Goal: Register for event/course

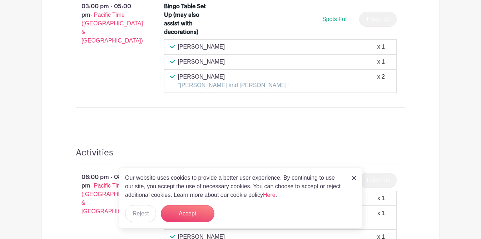
scroll to position [484, 0]
click at [355, 178] on img at bounding box center [354, 178] width 4 height 4
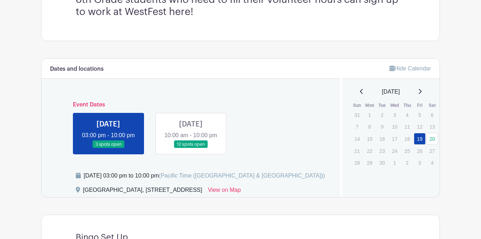
scroll to position [229, 0]
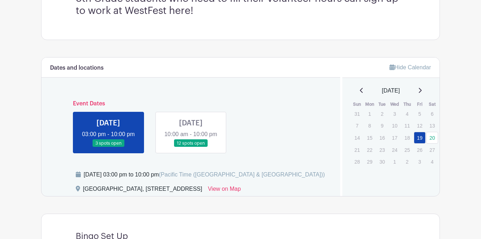
click at [191, 147] on link at bounding box center [191, 147] width 0 height 0
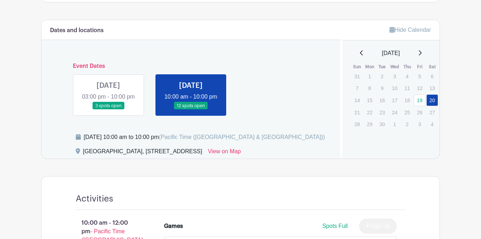
scroll to position [288, 0]
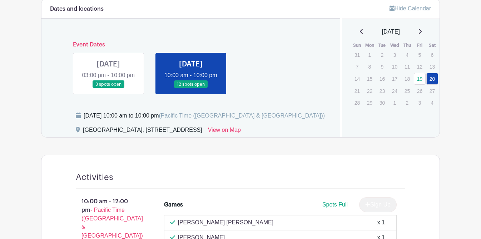
click at [108, 88] on link at bounding box center [108, 88] width 0 height 0
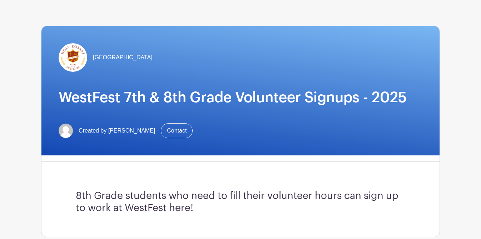
scroll to position [28, 0]
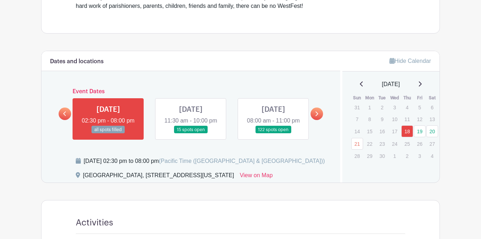
scroll to position [285, 0]
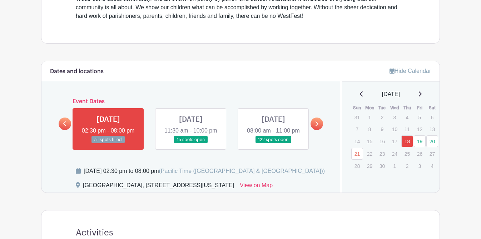
click at [191, 144] on link at bounding box center [191, 144] width 0 height 0
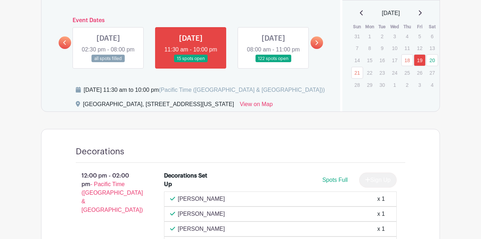
scroll to position [366, 0]
click at [273, 63] on link at bounding box center [273, 63] width 0 height 0
click at [433, 60] on link "20" at bounding box center [432, 61] width 12 height 12
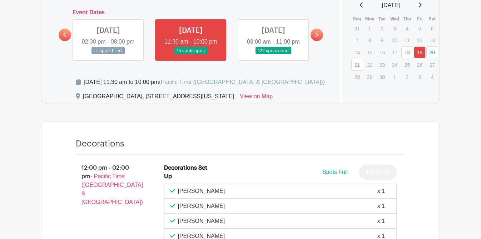
scroll to position [374, 0]
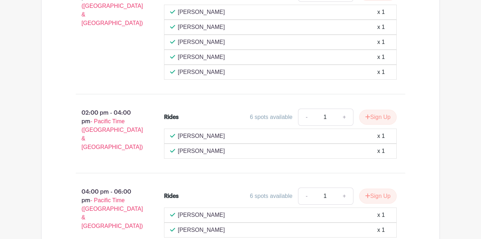
scroll to position [616, 0]
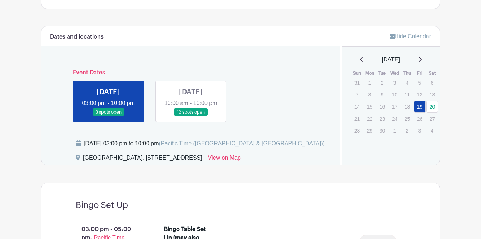
scroll to position [260, 0]
click at [191, 116] on link at bounding box center [191, 116] width 0 height 0
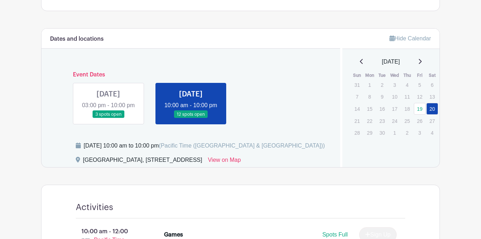
scroll to position [258, 0]
